Goal: Task Accomplishment & Management: Complete application form

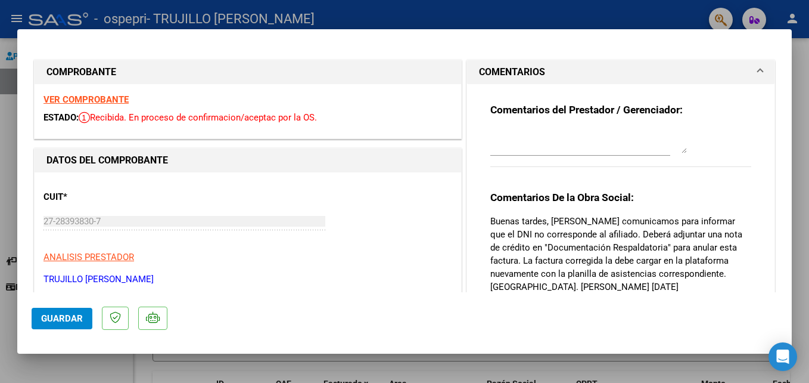
click at [586, 14] on div at bounding box center [404, 191] width 809 height 383
type input "$ 0,00"
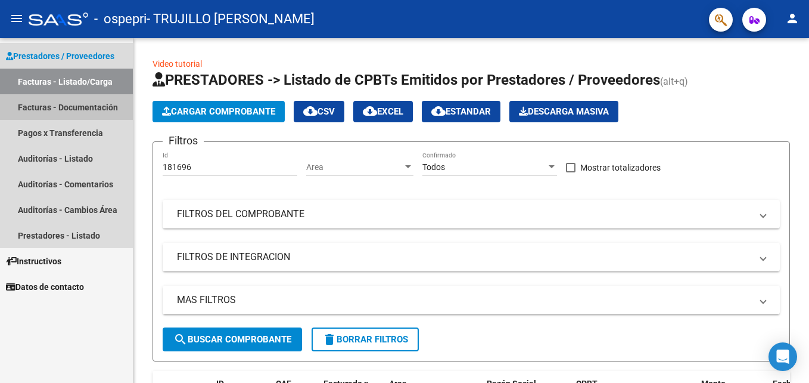
click at [67, 108] on link "Facturas - Documentación" at bounding box center [66, 107] width 133 height 26
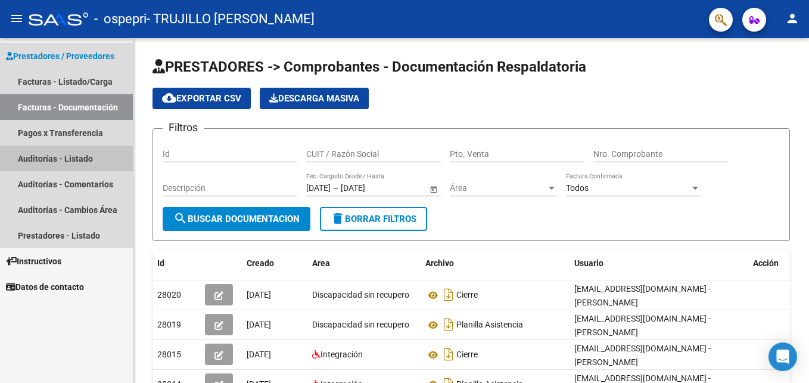
click at [49, 158] on link "Auditorías - Listado" at bounding box center [66, 158] width 133 height 26
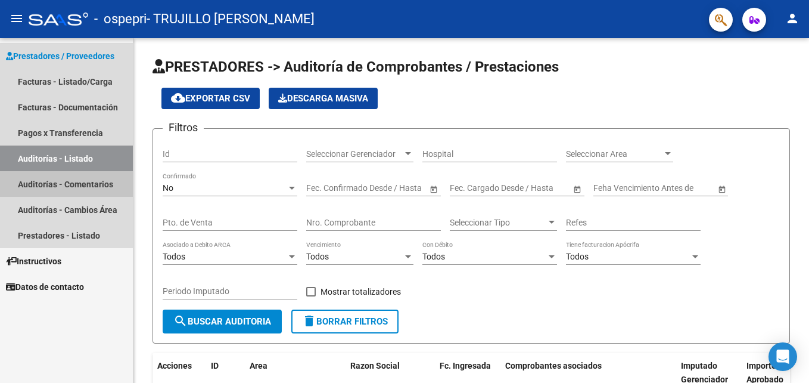
click at [37, 183] on link "Auditorías - Comentarios" at bounding box center [66, 184] width 133 height 26
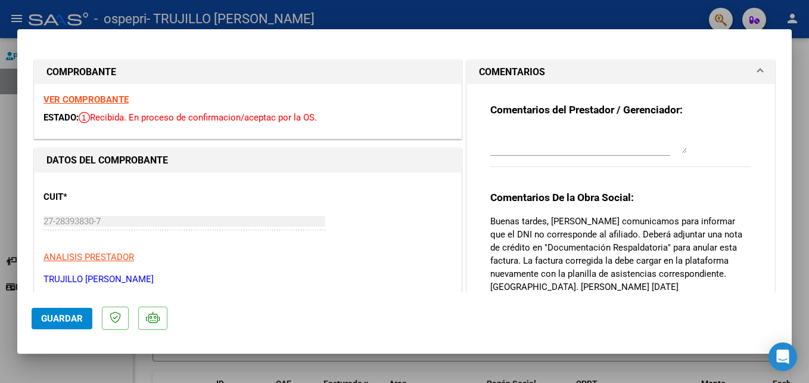
click at [104, 101] on strong "VER COMPROBANTE" at bounding box center [85, 99] width 85 height 11
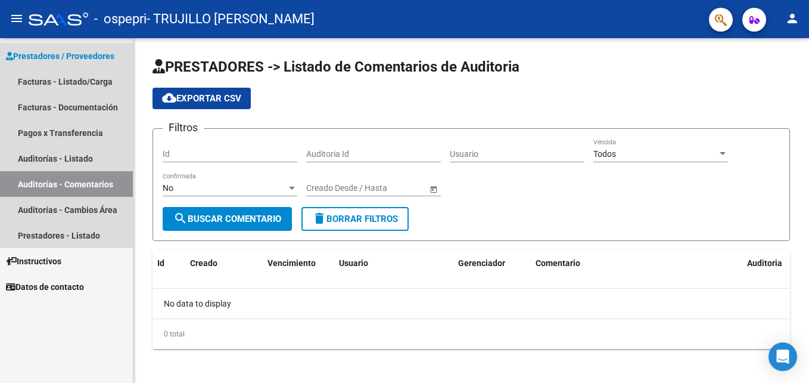
click at [54, 57] on span "Prestadores / Proveedores" at bounding box center [60, 55] width 108 height 13
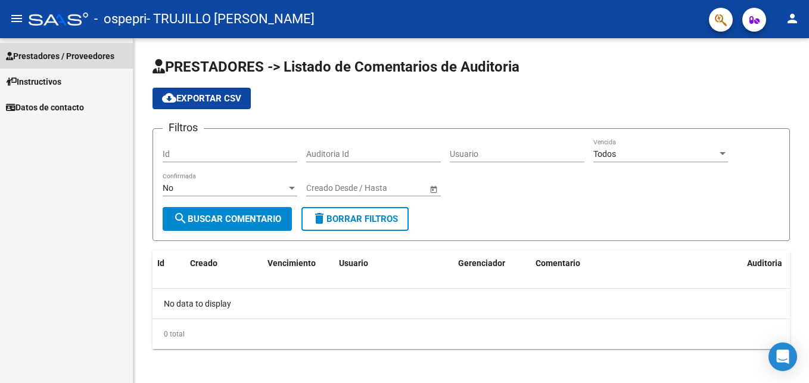
click at [52, 55] on span "Prestadores / Proveedores" at bounding box center [60, 55] width 108 height 13
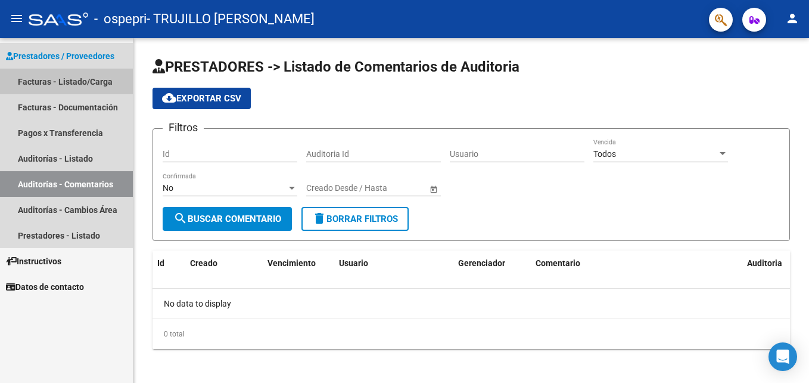
click at [42, 81] on link "Facturas - Listado/Carga" at bounding box center [66, 82] width 133 height 26
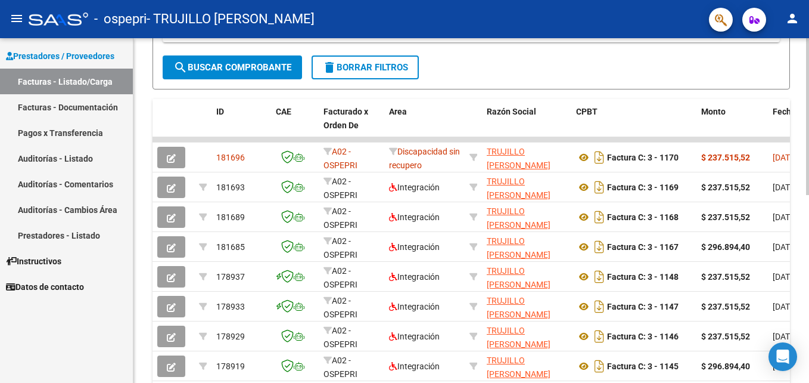
scroll to position [289, 0]
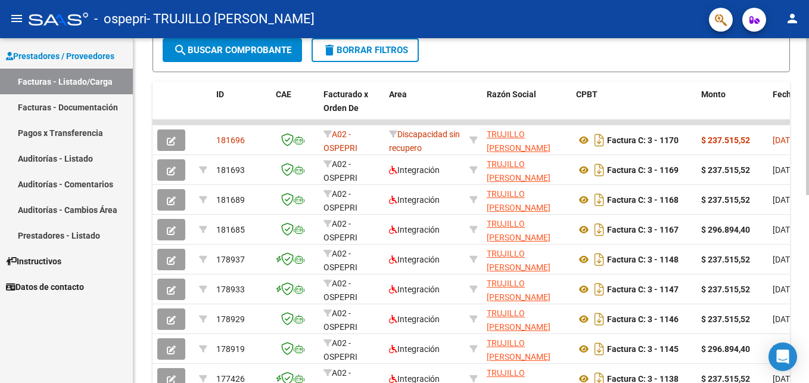
click at [809, 218] on html "menu - ospepri - TRUJILLO MARIA BELEN person Prestadores / Proveedores Facturas…" at bounding box center [404, 191] width 809 height 383
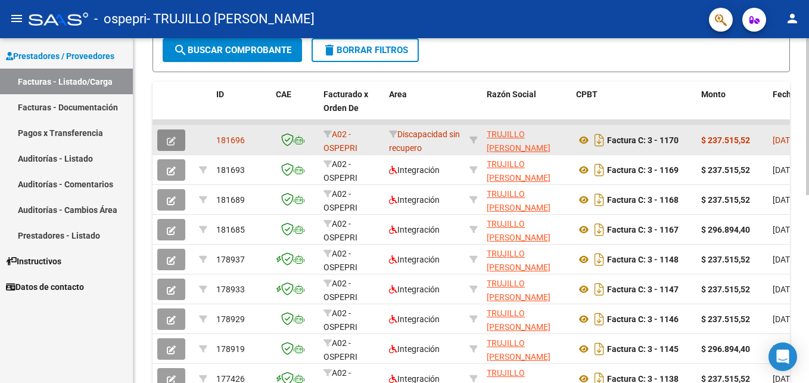
click at [172, 142] on icon "button" at bounding box center [171, 140] width 9 height 9
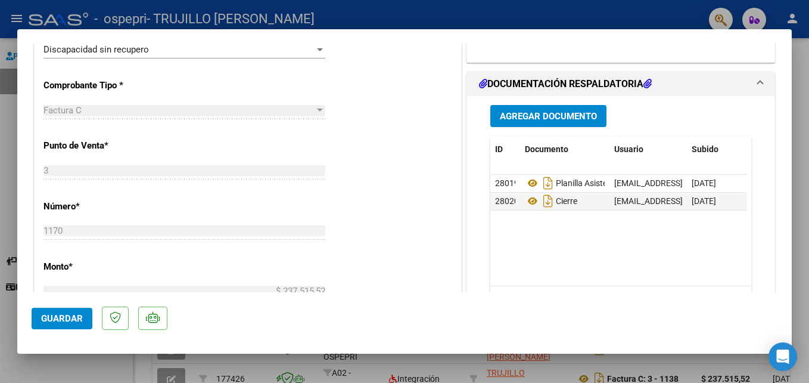
scroll to position [286, 0]
click at [572, 82] on h1 "DOCUMENTACIÓN RESPALDATORIA" at bounding box center [565, 83] width 173 height 14
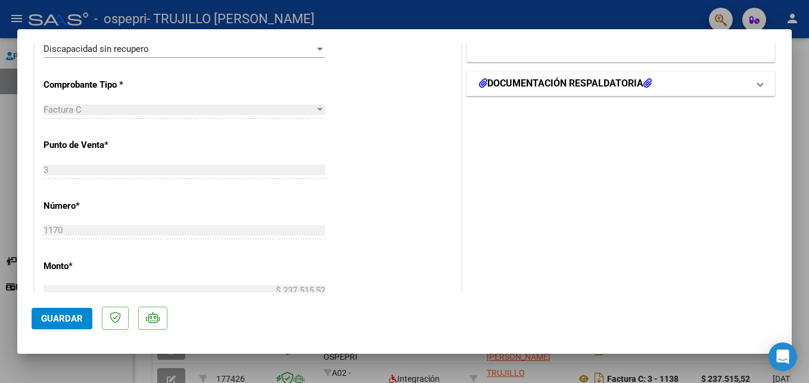
click at [572, 82] on h1 "DOCUMENTACIÓN RESPALDATORIA" at bounding box center [565, 83] width 173 height 14
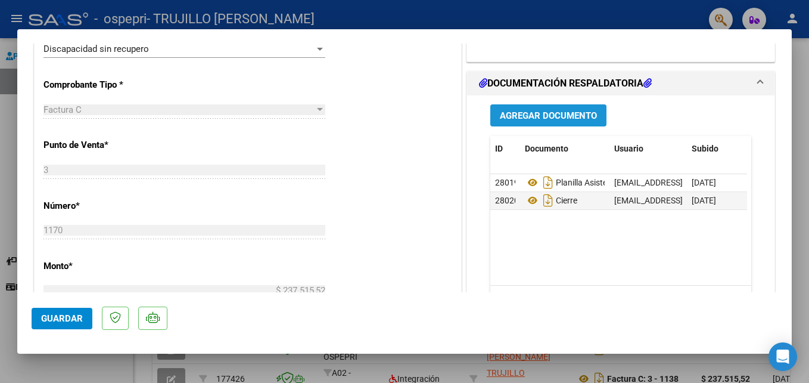
click at [523, 118] on span "Agregar Documento" at bounding box center [548, 115] width 97 height 11
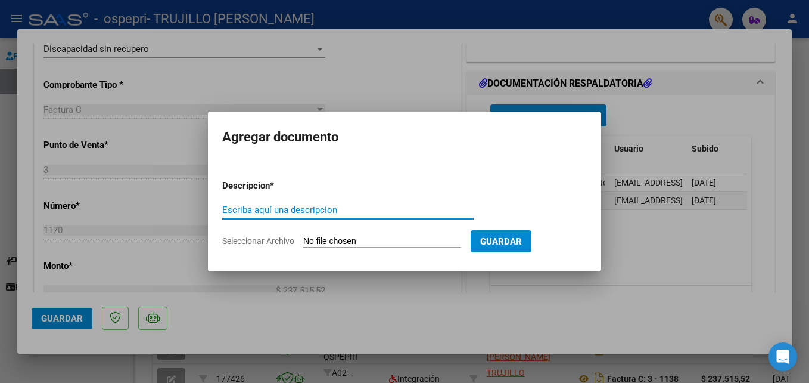
click at [229, 209] on input "Escriba aquí una descripcion" at bounding box center [347, 209] width 251 height 11
type input "nota de credito"
click at [309, 242] on input "Seleccionar Archivo" at bounding box center [382, 241] width 158 height 11
type input "C:\fakepath\27283938307_013_00003_00000086.pdf"
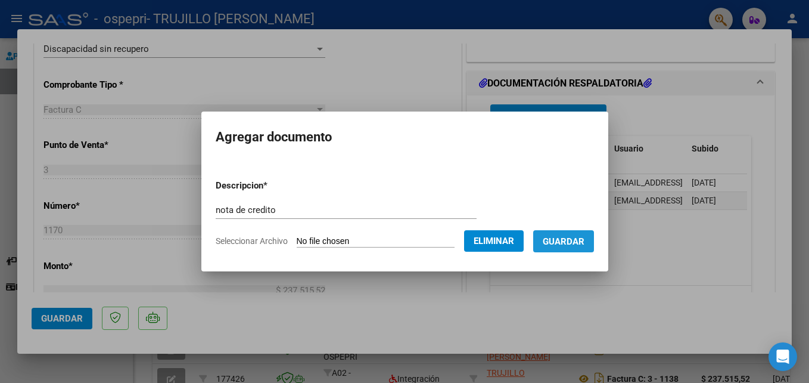
click at [568, 240] on span "Guardar" at bounding box center [564, 241] width 42 height 11
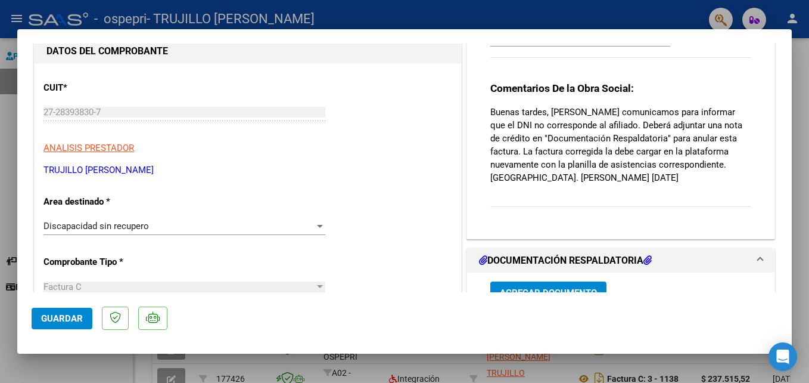
scroll to position [95, 0]
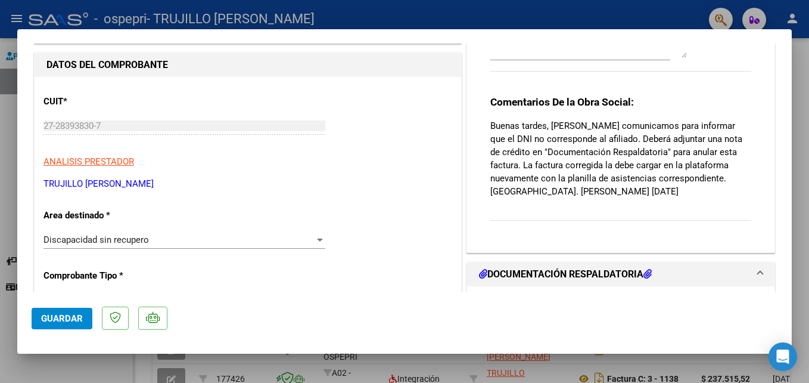
click at [375, 20] on div at bounding box center [404, 191] width 809 height 383
type input "$ 0,00"
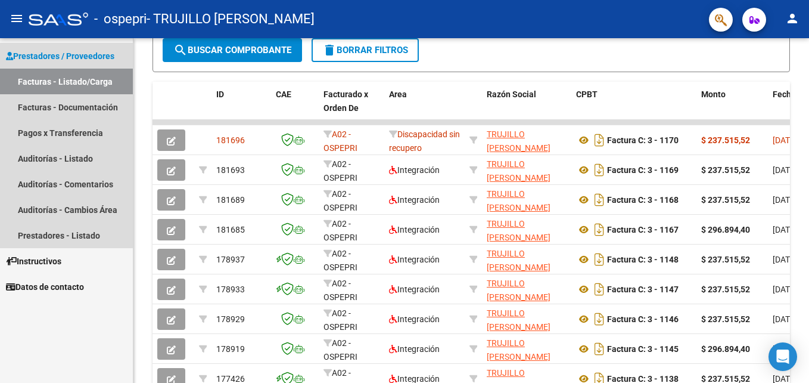
click at [49, 81] on link "Facturas - Listado/Carga" at bounding box center [66, 82] width 133 height 26
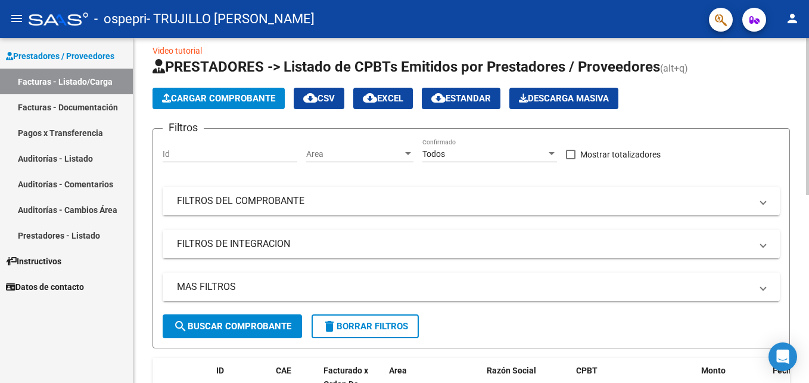
scroll to position [0, 0]
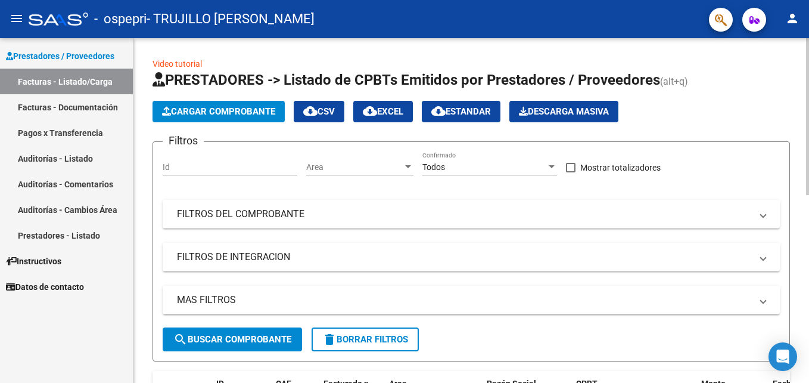
click at [809, 44] on html "menu - ospepri - TRUJILLO MARIA BELEN person Prestadores / Proveedores Facturas…" at bounding box center [404, 191] width 809 height 383
click at [215, 110] on span "Cargar Comprobante" at bounding box center [218, 111] width 113 height 11
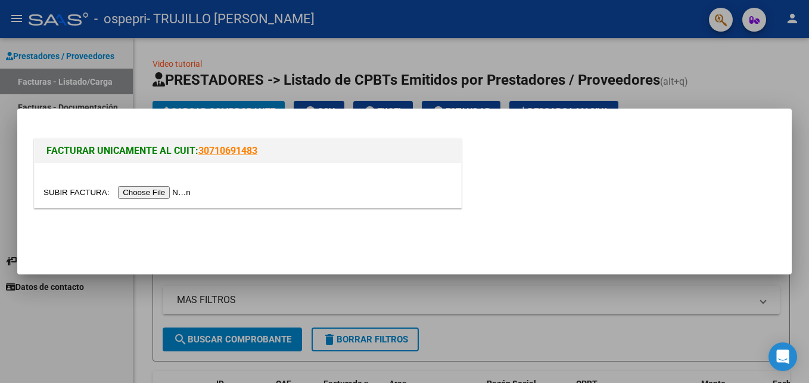
click at [294, 50] on div at bounding box center [404, 191] width 809 height 383
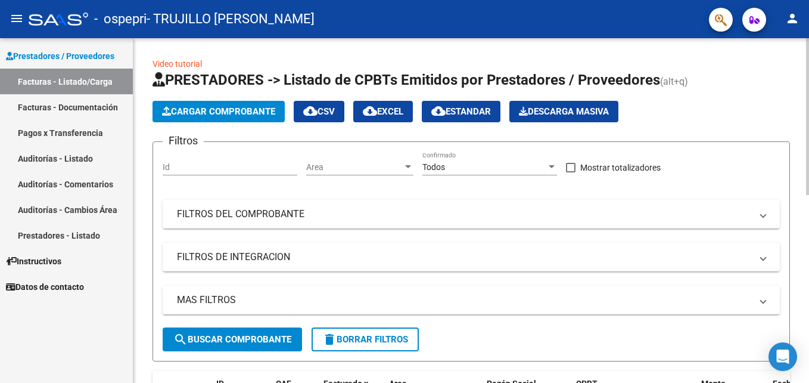
click at [217, 113] on span "Cargar Comprobante" at bounding box center [218, 111] width 113 height 11
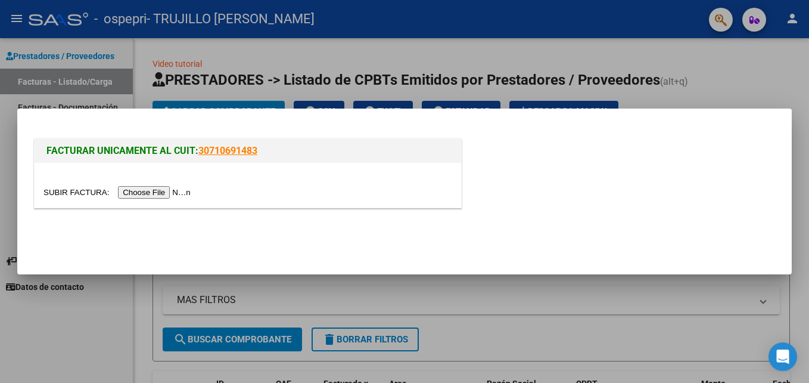
click at [243, 41] on div at bounding box center [404, 191] width 809 height 383
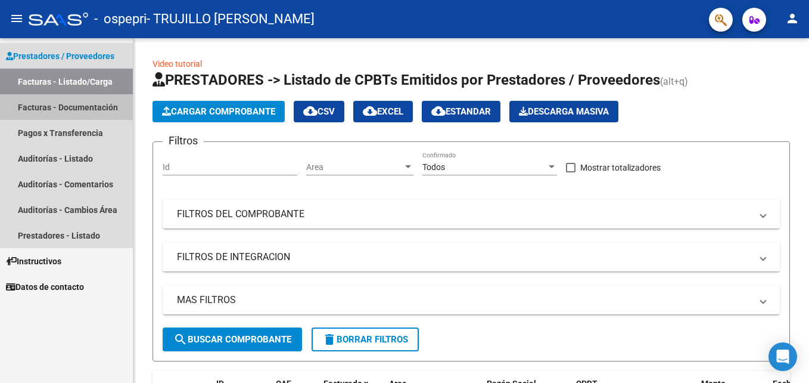
click at [73, 107] on link "Facturas - Documentación" at bounding box center [66, 107] width 133 height 26
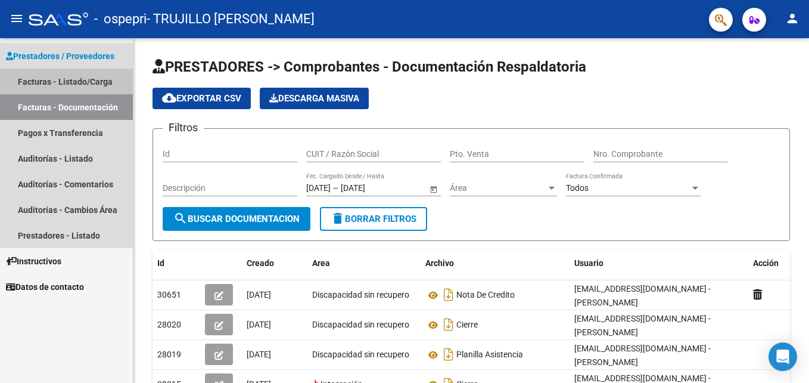
click at [98, 76] on link "Facturas - Listado/Carga" at bounding box center [66, 82] width 133 height 26
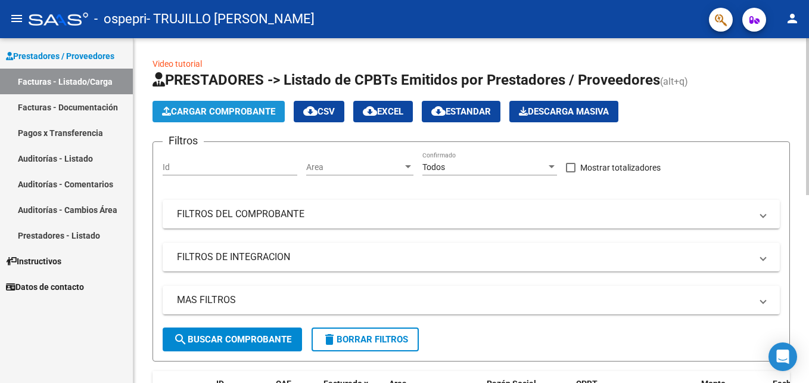
click at [210, 107] on span "Cargar Comprobante" at bounding box center [218, 111] width 113 height 11
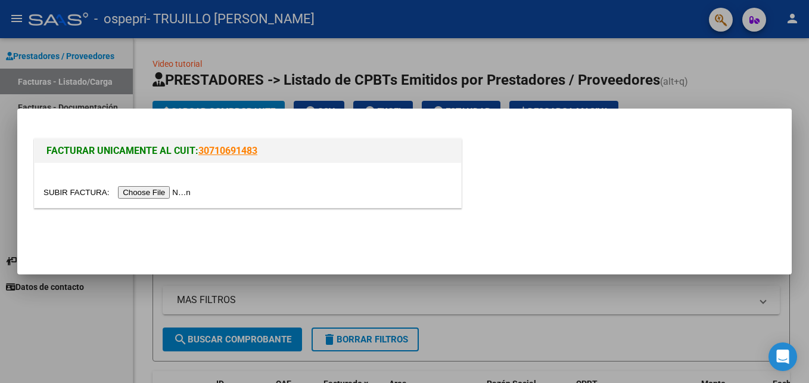
click at [118, 194] on input "file" at bounding box center [118, 192] width 151 height 13
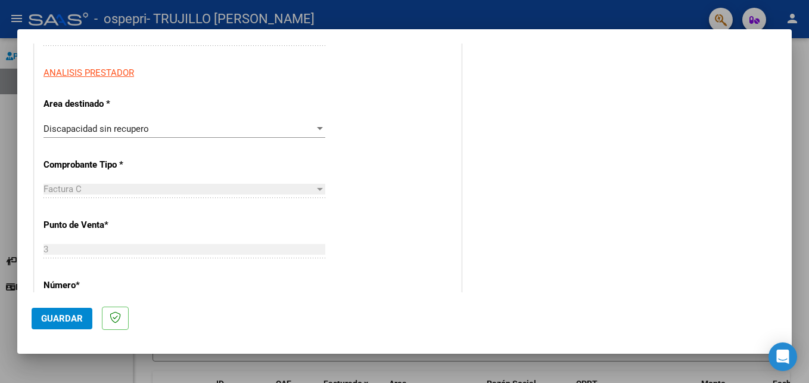
scroll to position [214, 0]
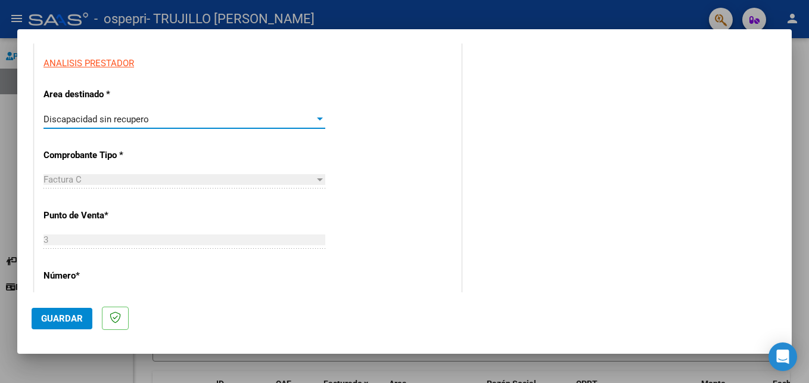
click at [317, 119] on div at bounding box center [320, 118] width 6 height 3
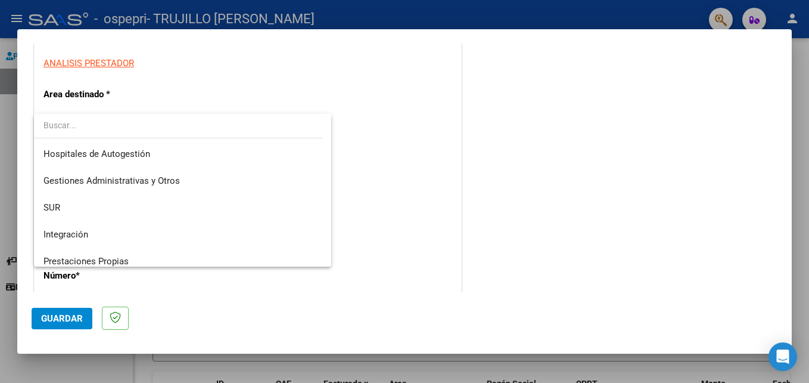
scroll to position [89, 0]
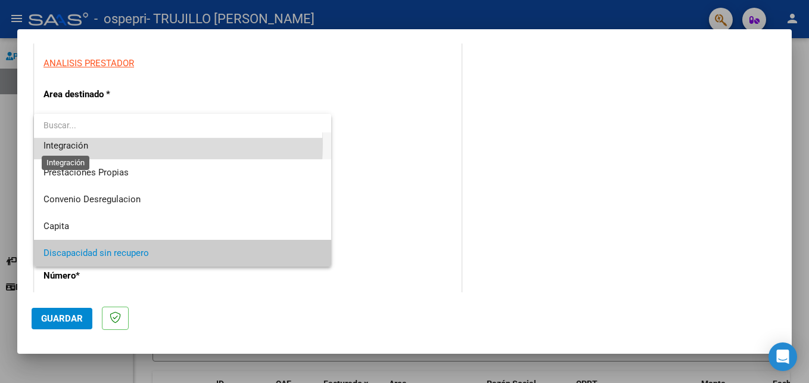
click at [88, 144] on span "Integración" at bounding box center [65, 145] width 45 height 11
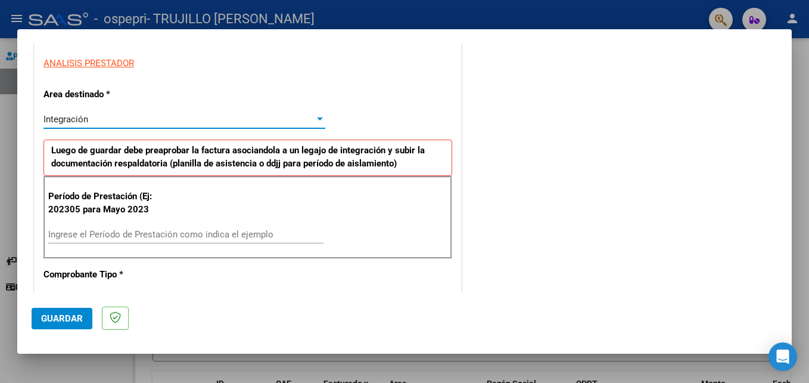
click at [67, 231] on input "Ingrese el Período de Prestación como indica el ejemplo" at bounding box center [185, 234] width 275 height 11
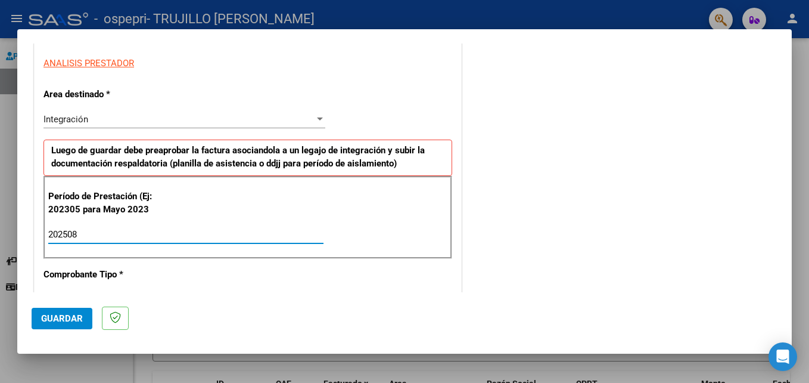
type input "202508"
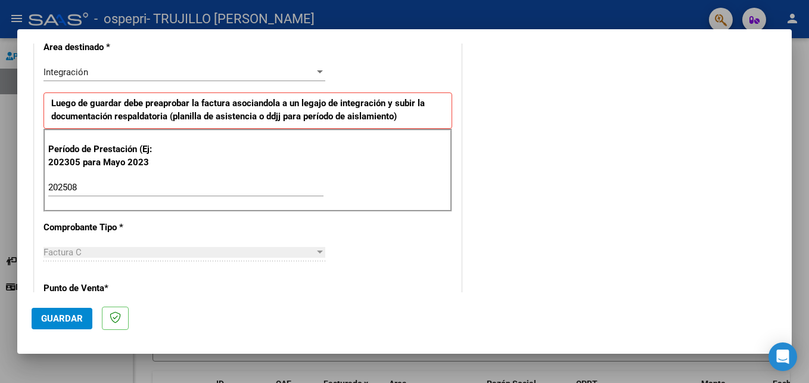
scroll to position [262, 0]
click at [317, 70] on div at bounding box center [320, 71] width 6 height 3
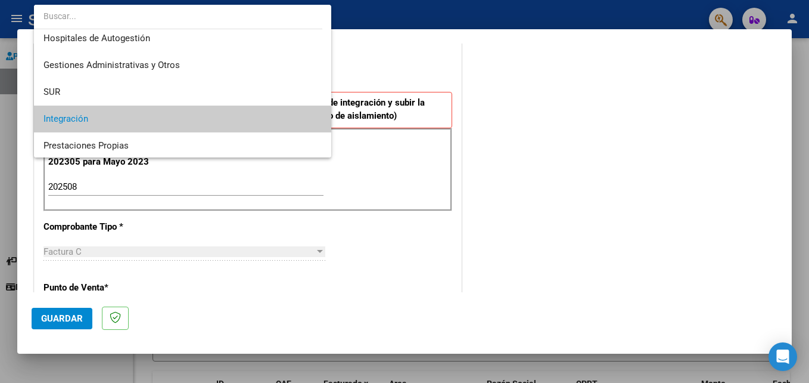
scroll to position [0, 0]
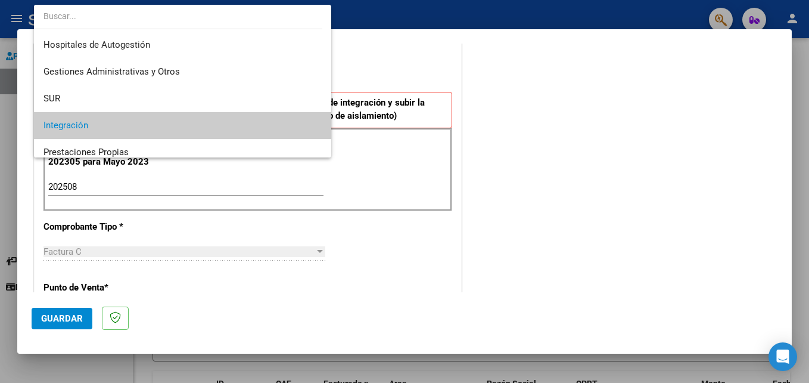
click at [443, 62] on div at bounding box center [404, 191] width 809 height 383
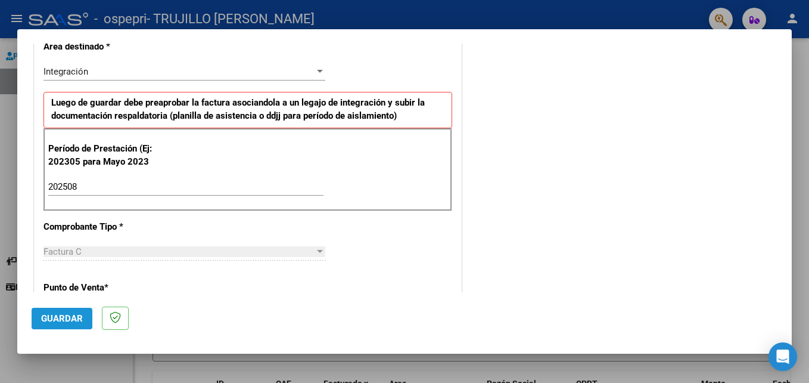
click at [58, 316] on span "Guardar" at bounding box center [62, 318] width 42 height 11
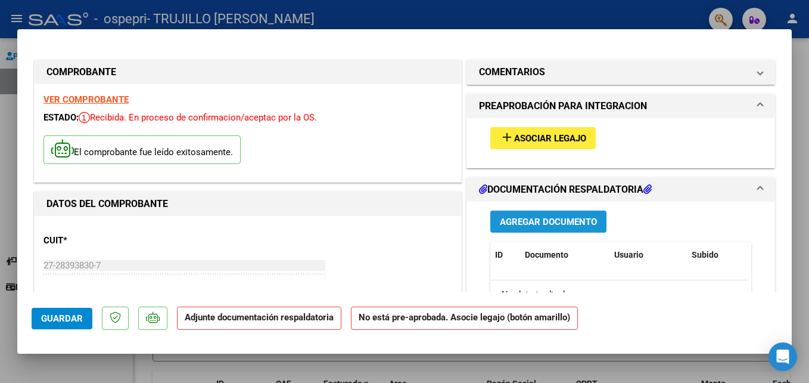
click at [554, 223] on span "Agregar Documento" at bounding box center [548, 221] width 97 height 11
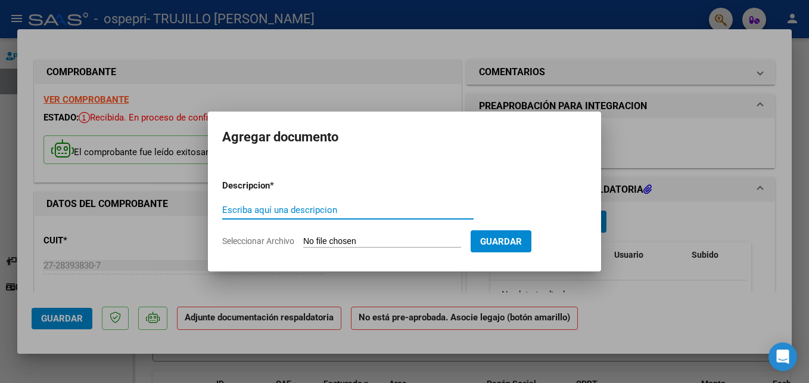
click at [229, 211] on input "Escriba aquí una descripcion" at bounding box center [347, 209] width 251 height 11
type input "planilla asistencia"
click at [309, 239] on input "Seleccionar Archivo" at bounding box center [382, 241] width 158 height 11
type input "C:\fakepath\planillaas.SaezMatiasjulio2025.pdf"
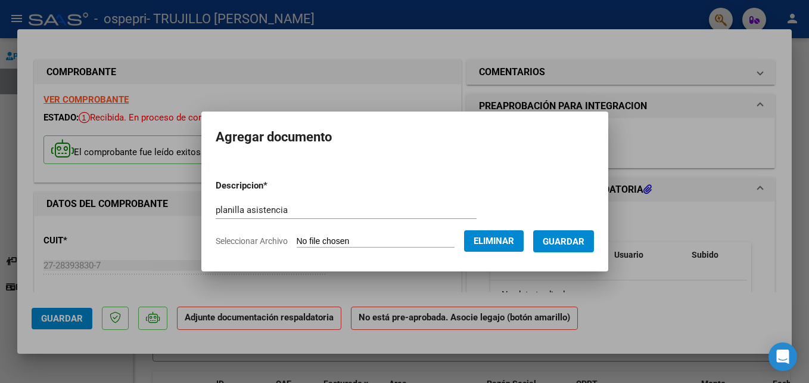
click at [577, 242] on span "Guardar" at bounding box center [564, 241] width 42 height 11
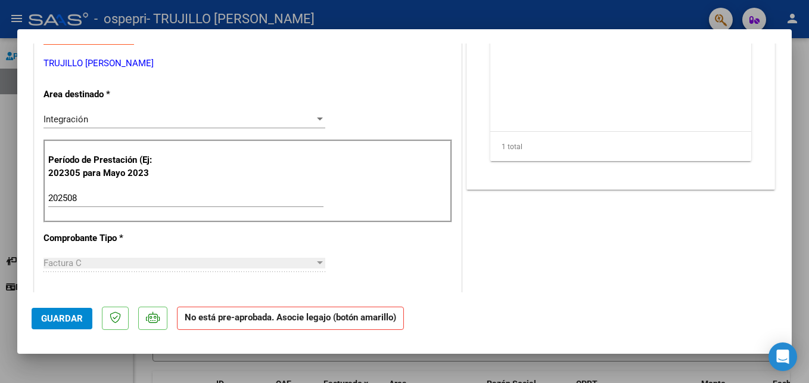
scroll to position [262, 0]
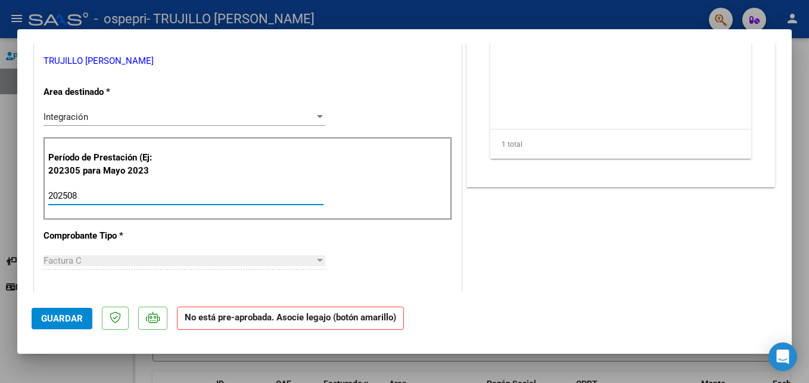
click at [79, 192] on input "202508" at bounding box center [185, 195] width 275 height 11
type input "202507"
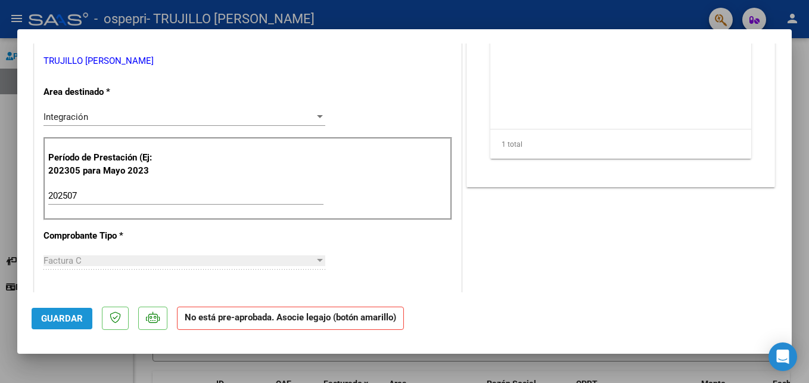
click at [61, 313] on span "Guardar" at bounding box center [62, 318] width 42 height 11
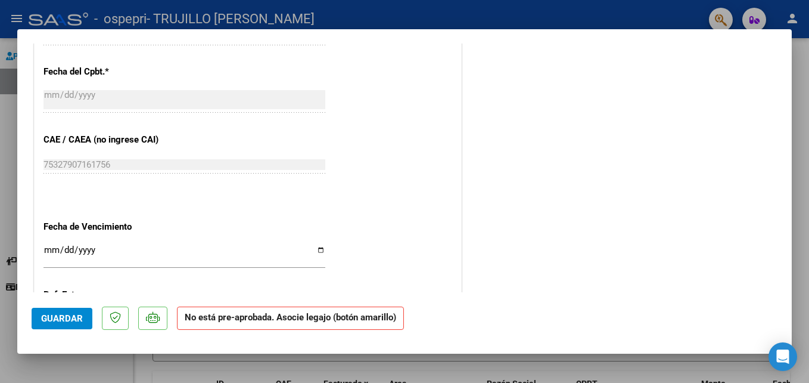
scroll to position [787, 0]
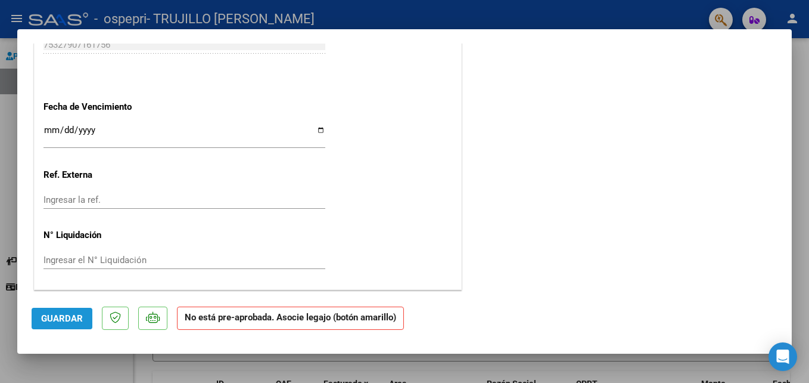
click at [55, 319] on span "Guardar" at bounding box center [62, 318] width 42 height 11
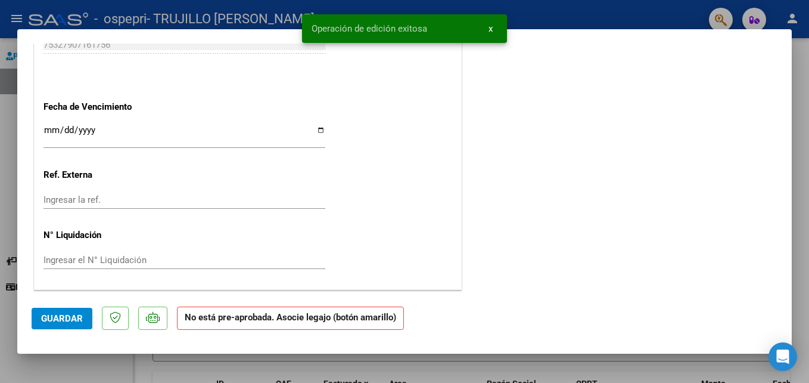
click at [583, 13] on div at bounding box center [404, 191] width 809 height 383
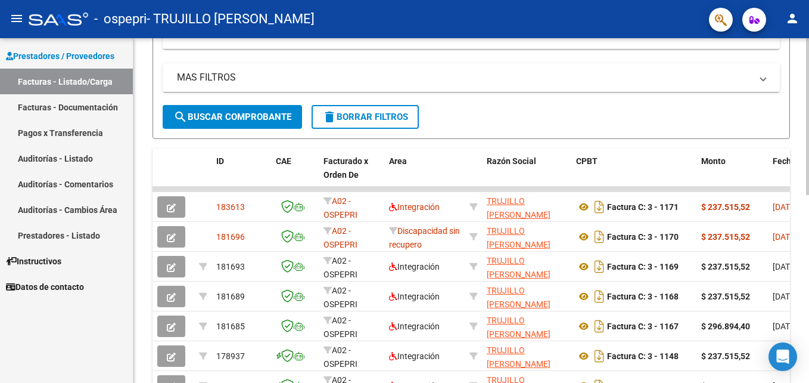
scroll to position [226, 0]
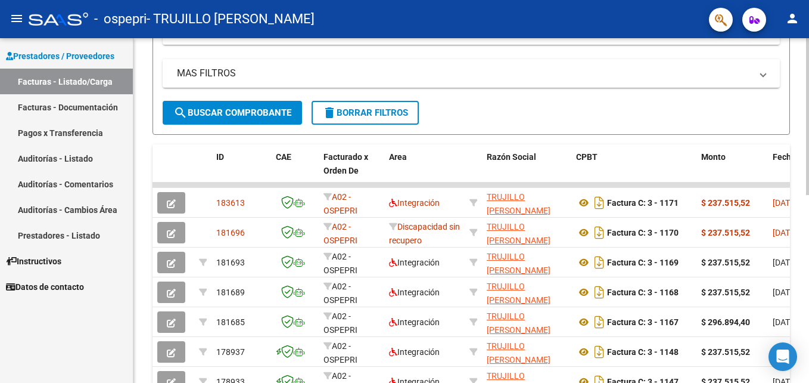
click at [809, 203] on html "menu - ospepri - TRUJILLO MARIA BELEN person Prestadores / Proveedores Facturas…" at bounding box center [404, 191] width 809 height 383
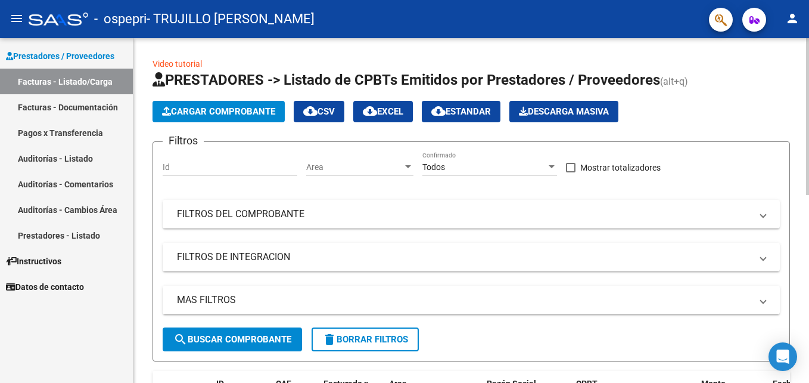
click at [807, 44] on div at bounding box center [807, 210] width 3 height 344
click at [794, 19] on mat-icon "person" at bounding box center [792, 18] width 14 height 14
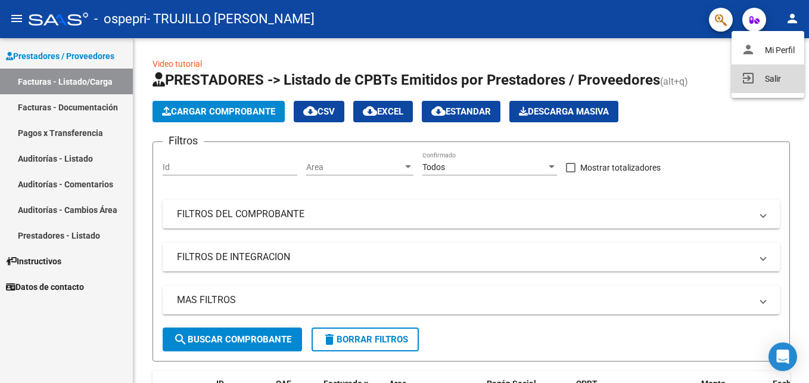
click at [773, 79] on button "exit_to_app Salir" at bounding box center [768, 78] width 73 height 29
